Goal: Transaction & Acquisition: Purchase product/service

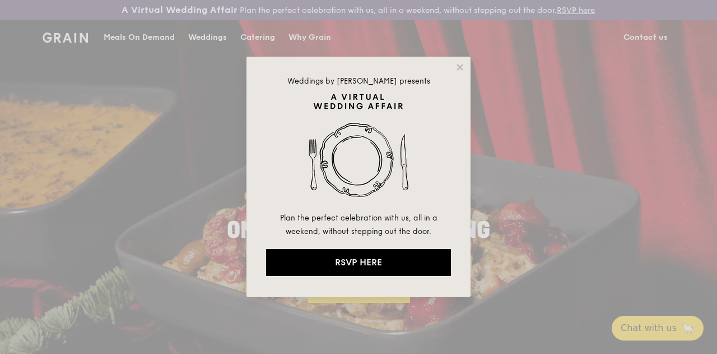
click at [133, 46] on div "Weddings by [PERSON_NAME] presents Plan the perfect celebration with us, all in…" at bounding box center [358, 177] width 717 height 354
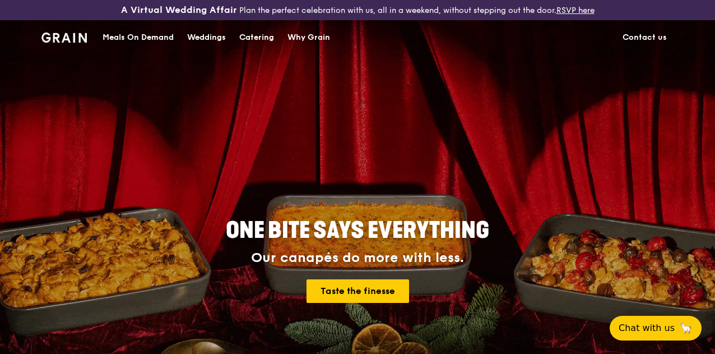
click at [166, 43] on div "Meals On Demand" at bounding box center [138, 38] width 71 height 34
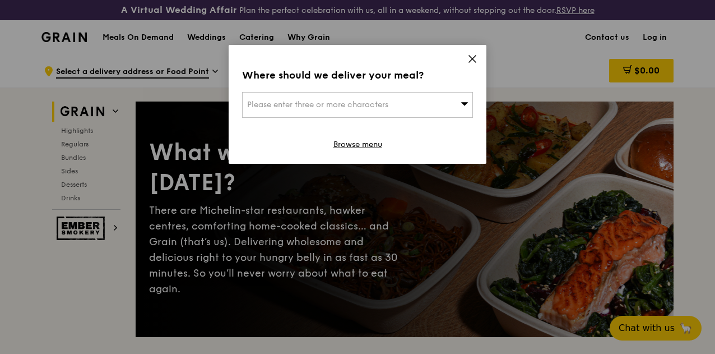
click at [469, 54] on icon at bounding box center [472, 59] width 10 height 10
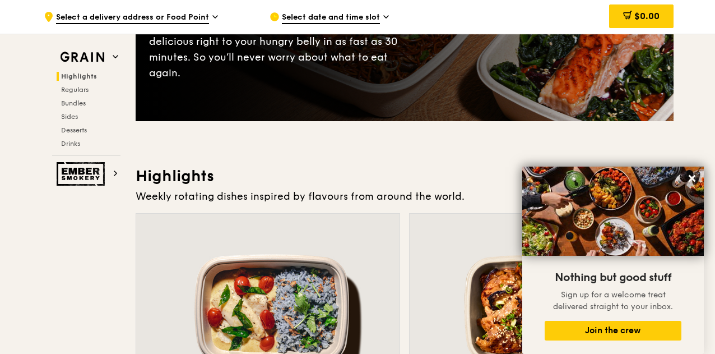
scroll to position [280, 0]
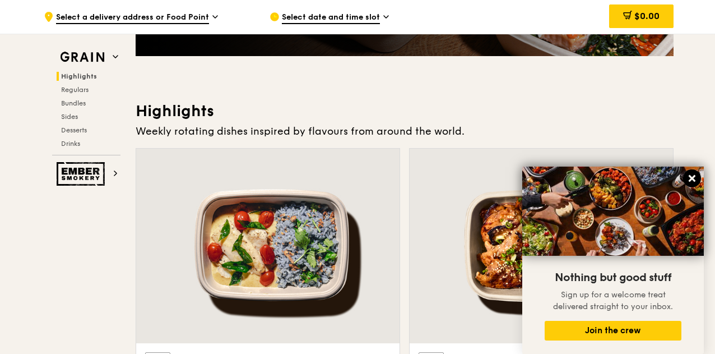
click at [692, 178] on icon at bounding box center [692, 178] width 7 height 7
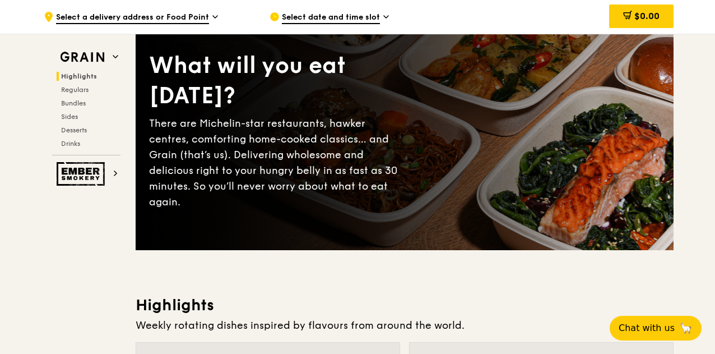
scroll to position [0, 0]
